Goal: Navigation & Orientation: Find specific page/section

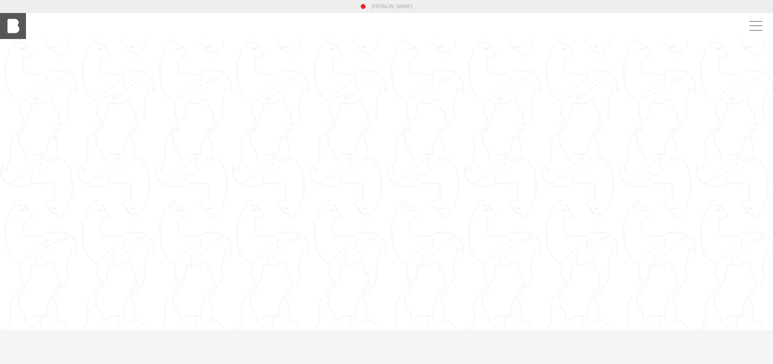
click at [2, 23] on img at bounding box center [13, 26] width 26 height 26
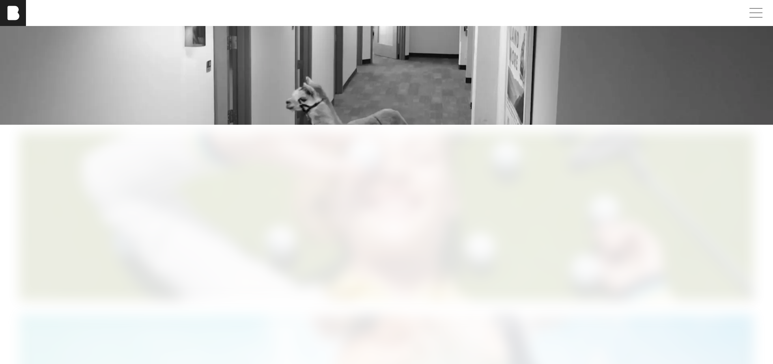
scroll to position [2141, 0]
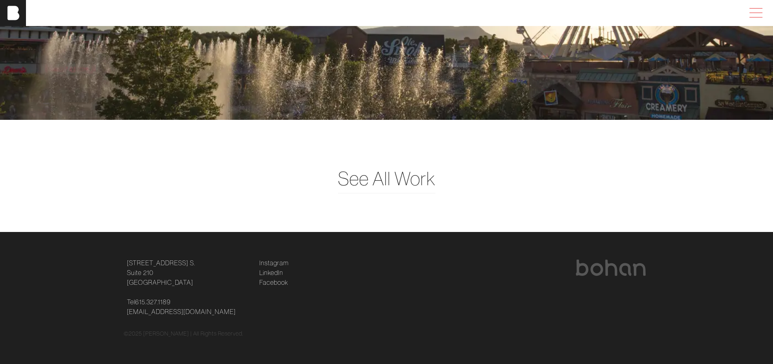
click at [761, 14] on span at bounding box center [754, 13] width 19 height 15
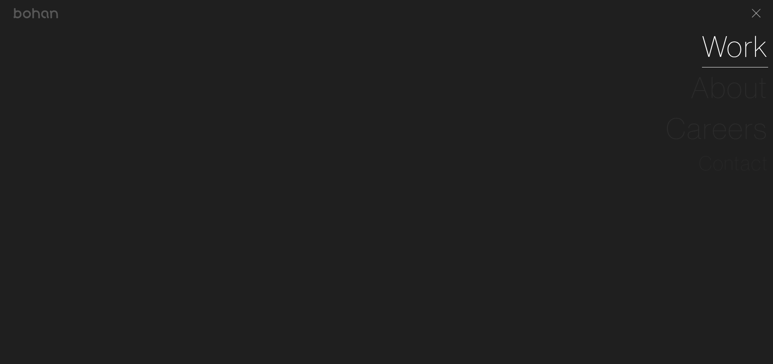
click at [733, 57] on link "Work" at bounding box center [735, 46] width 66 height 41
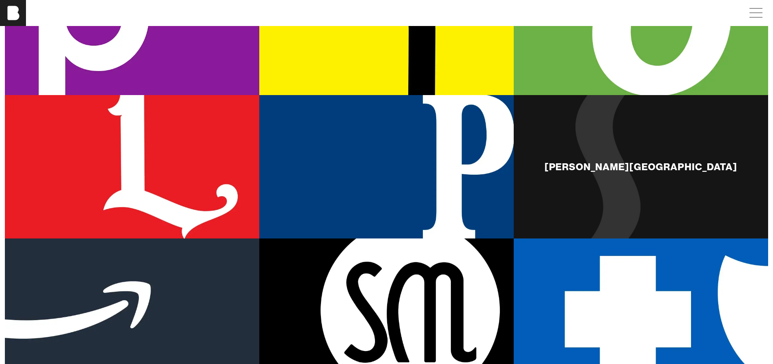
scroll to position [271, 0]
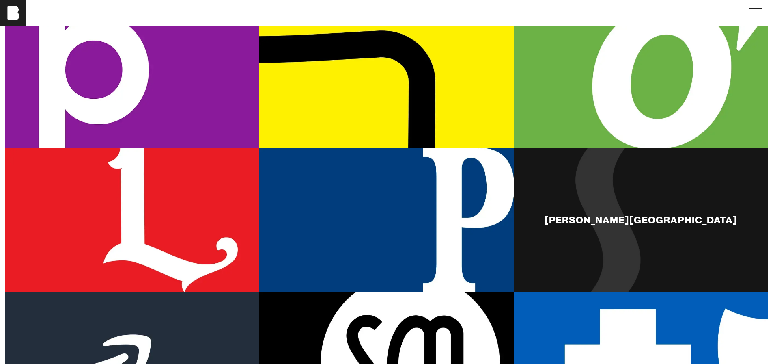
click at [612, 195] on div "[PERSON_NAME][GEOGRAPHIC_DATA]" at bounding box center [641, 219] width 254 height 143
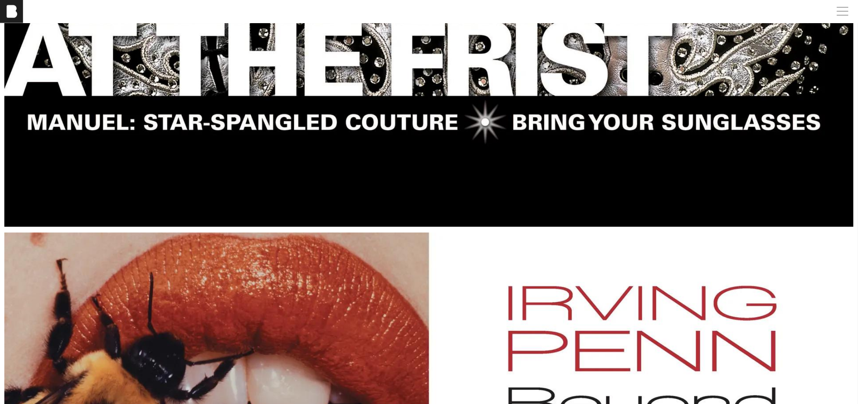
scroll to position [1352, 0]
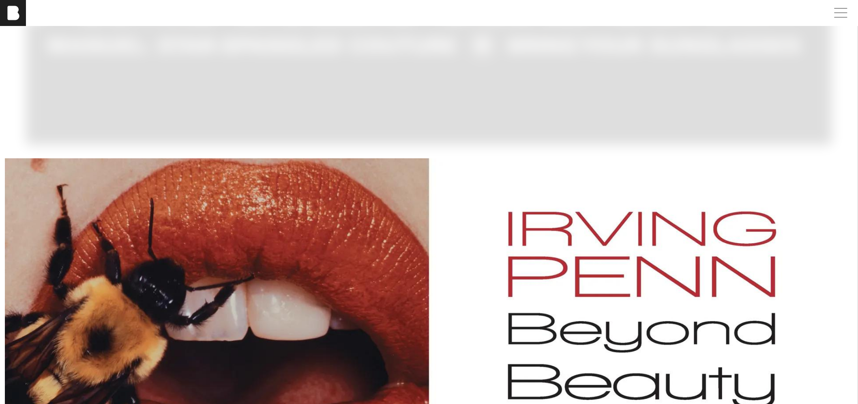
drag, startPoint x: 743, startPoint y: 0, endPoint x: 465, endPoint y: 152, distance: 317.0
click at [465, 158] on img at bounding box center [429, 366] width 849 height 416
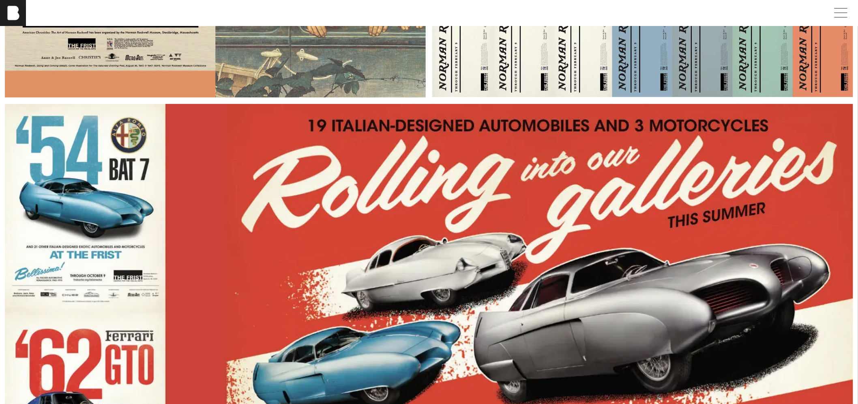
scroll to position [6354, 0]
